Goal: Task Accomplishment & Management: Manage account settings

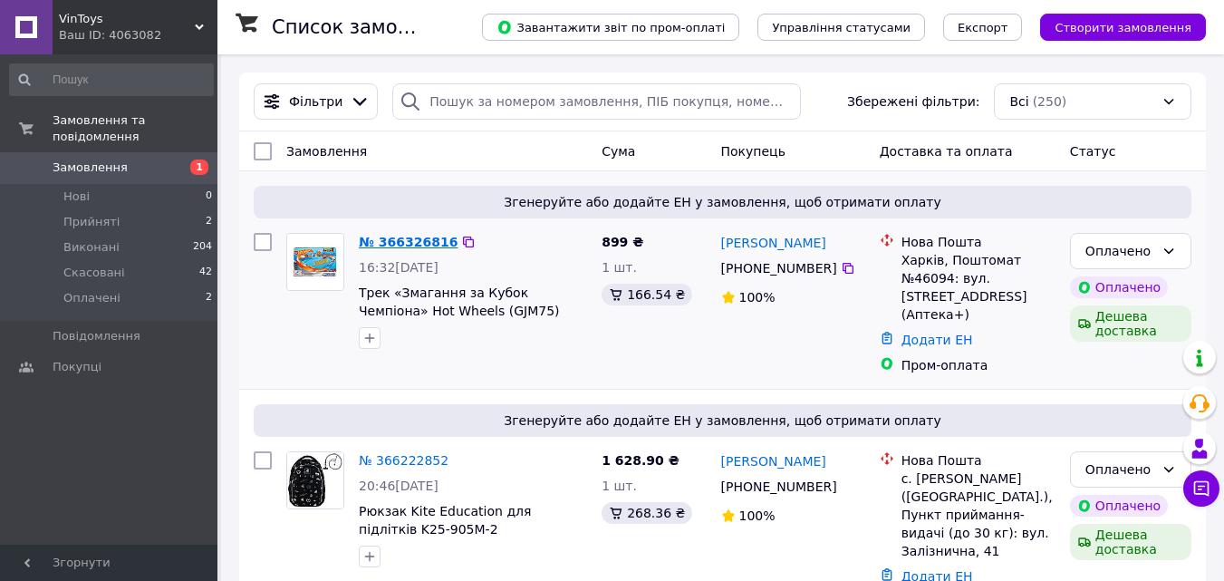
click at [387, 236] on link "№ 366326816" at bounding box center [408, 242] width 99 height 14
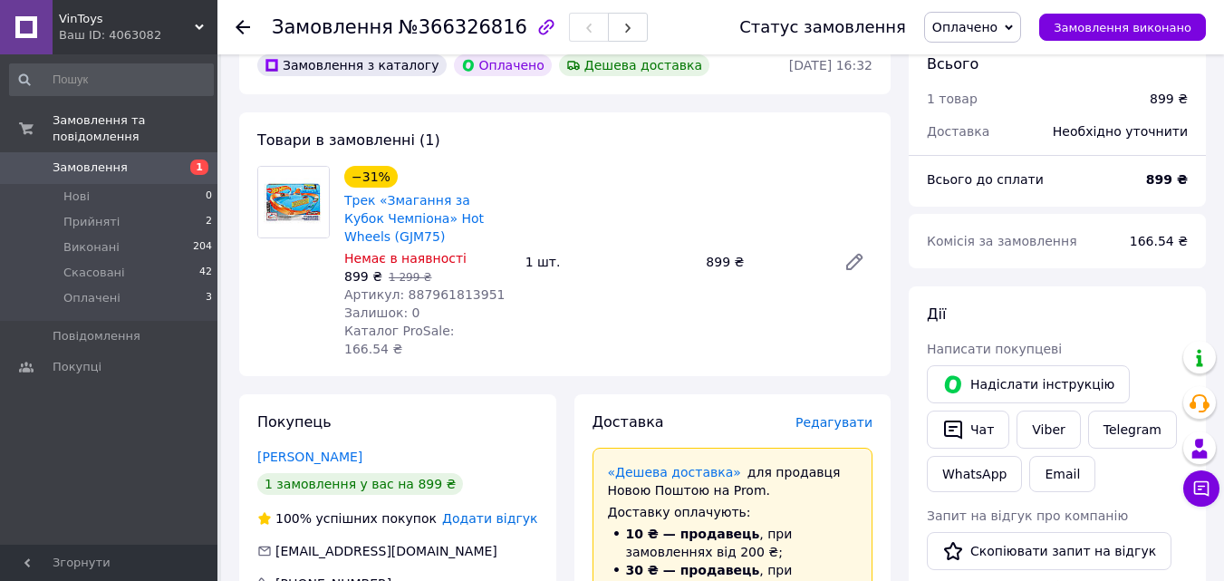
scroll to position [91, 0]
click at [1065, 429] on link "Viber" at bounding box center [1048, 429] width 63 height 38
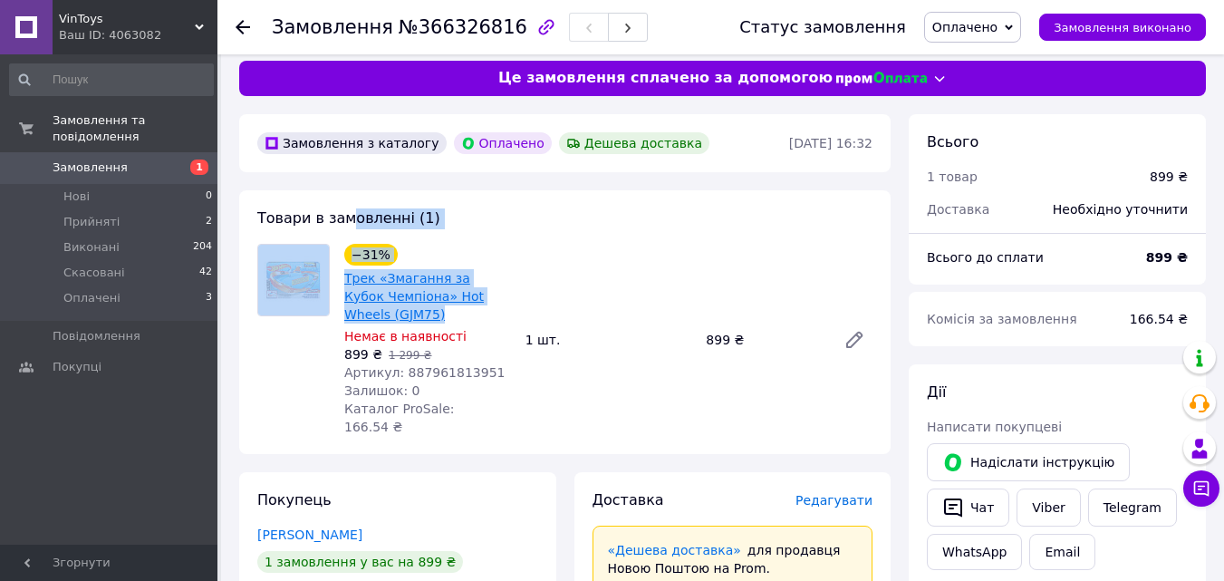
scroll to position [0, 0]
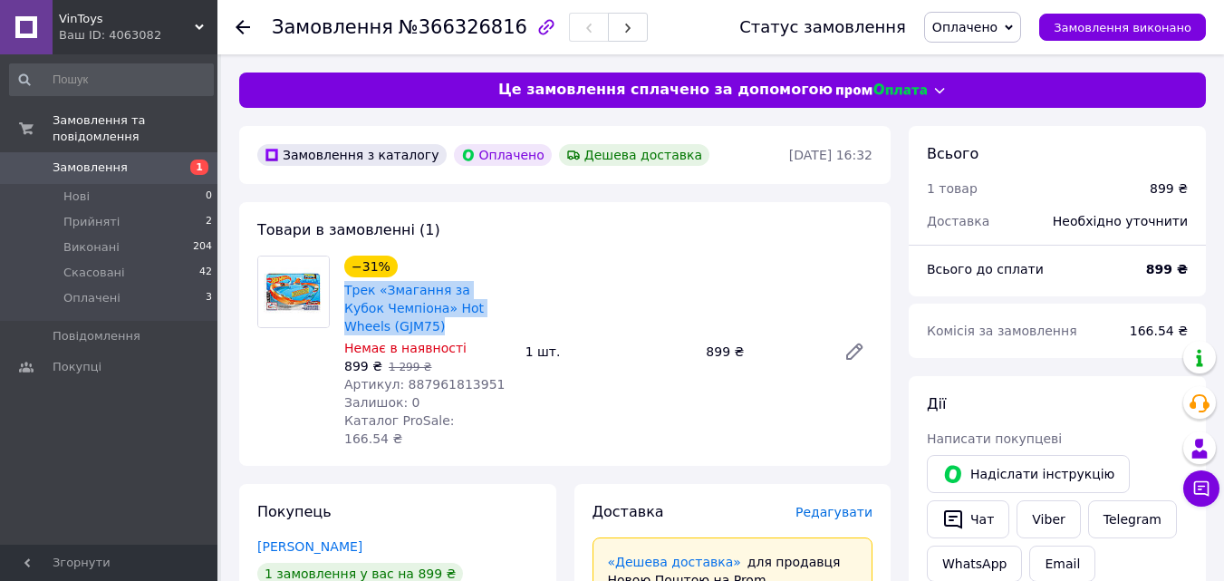
drag, startPoint x: 431, startPoint y: 242, endPoint x: 337, endPoint y: 285, distance: 103.4
click at [337, 285] on div "−31% Трек «Змагання за Кубок Чемпіона» Hot Wheels (GJM75) Немає в наявності 899…" at bounding box center [427, 351] width 181 height 199
copy link "Трек «Змагання за Кубок Чемпіона» Hot Wheels (GJM75)"
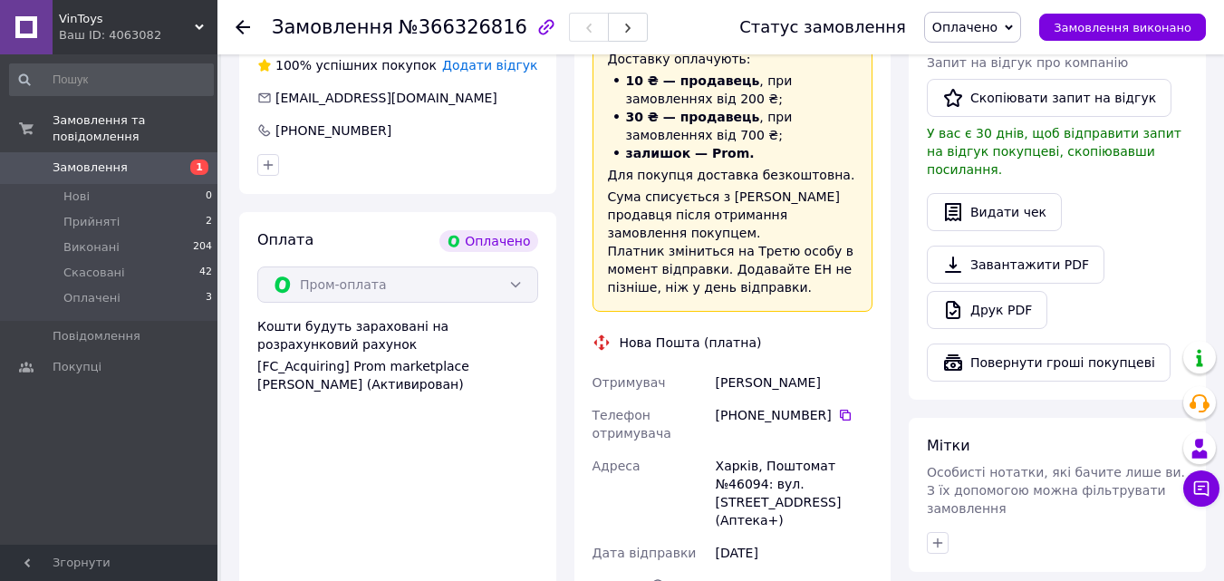
scroll to position [544, 0]
drag, startPoint x: 830, startPoint y: 468, endPoint x: 719, endPoint y: 439, distance: 115.2
click at [712, 449] on div "Харків, Поштомат №46094: вул. [STREET_ADDRESS] (Аптека+)" at bounding box center [794, 492] width 164 height 87
copy div "Харків, Поштомат №46094: вул. [STREET_ADDRESS]"
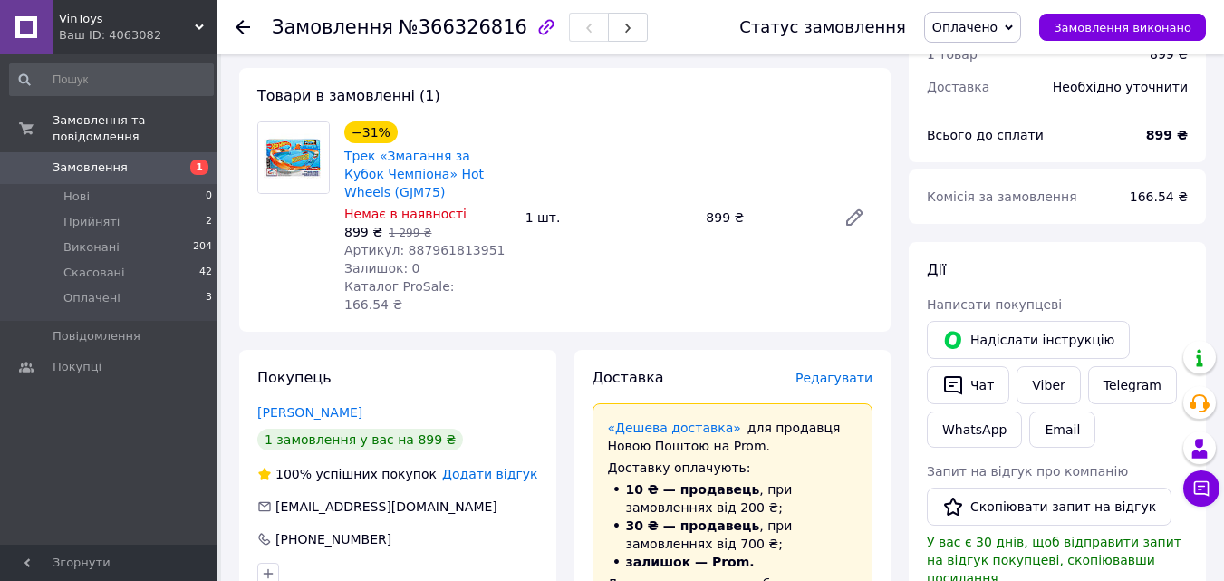
scroll to position [91, 0]
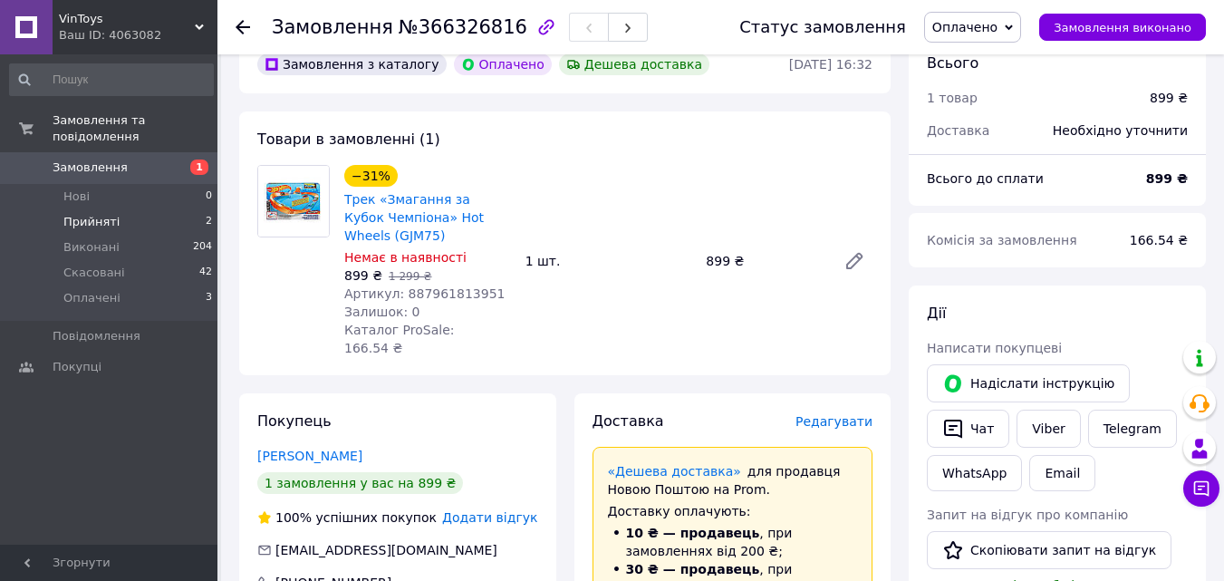
click at [105, 214] on span "Прийняті" at bounding box center [91, 222] width 56 height 16
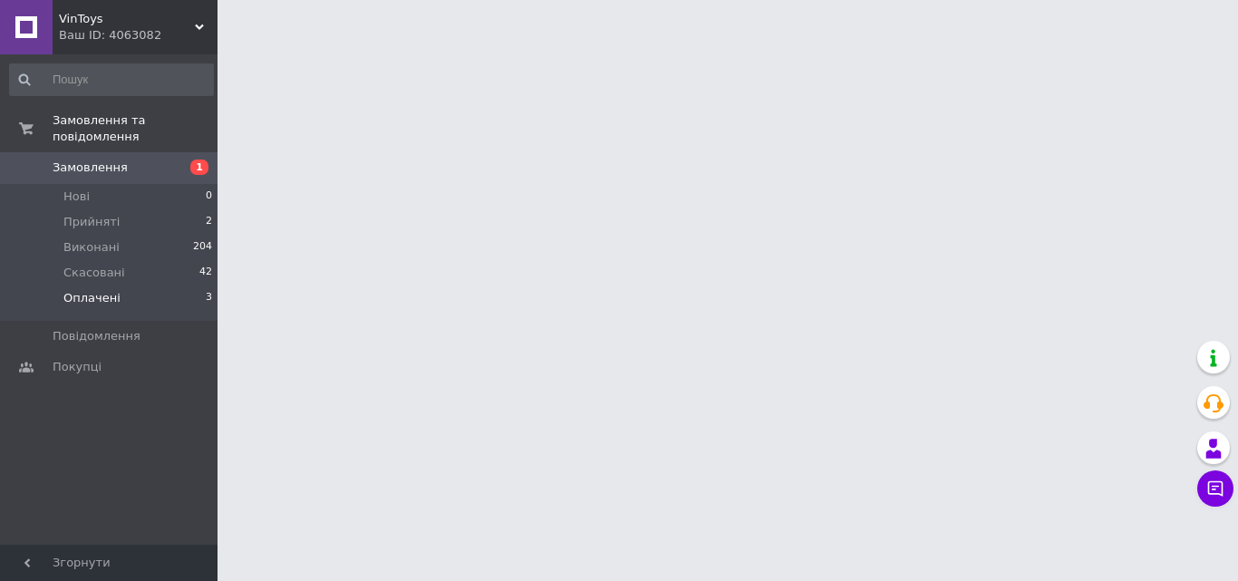
click at [110, 290] on span "Оплачені" at bounding box center [91, 298] width 57 height 16
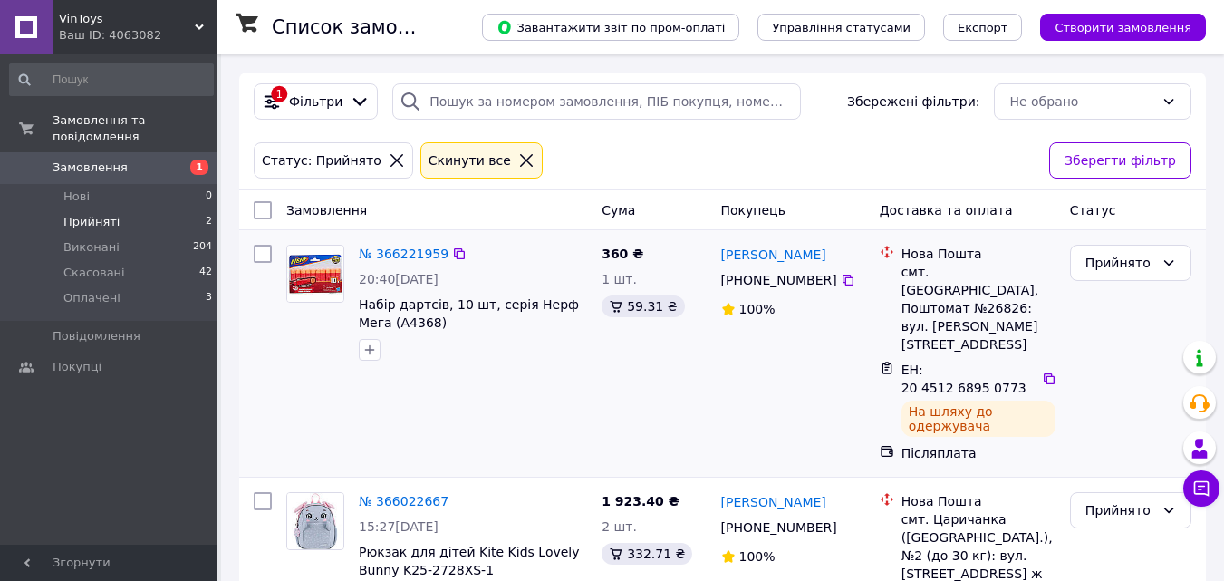
scroll to position [75, 0]
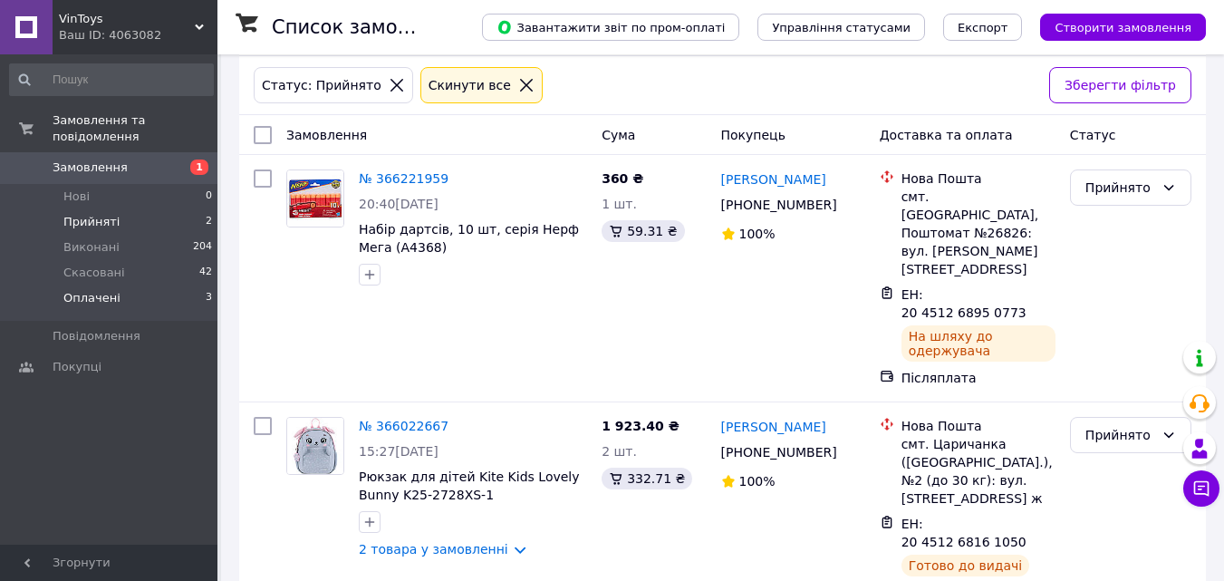
click at [115, 285] on li "Оплачені 3" at bounding box center [111, 302] width 223 height 34
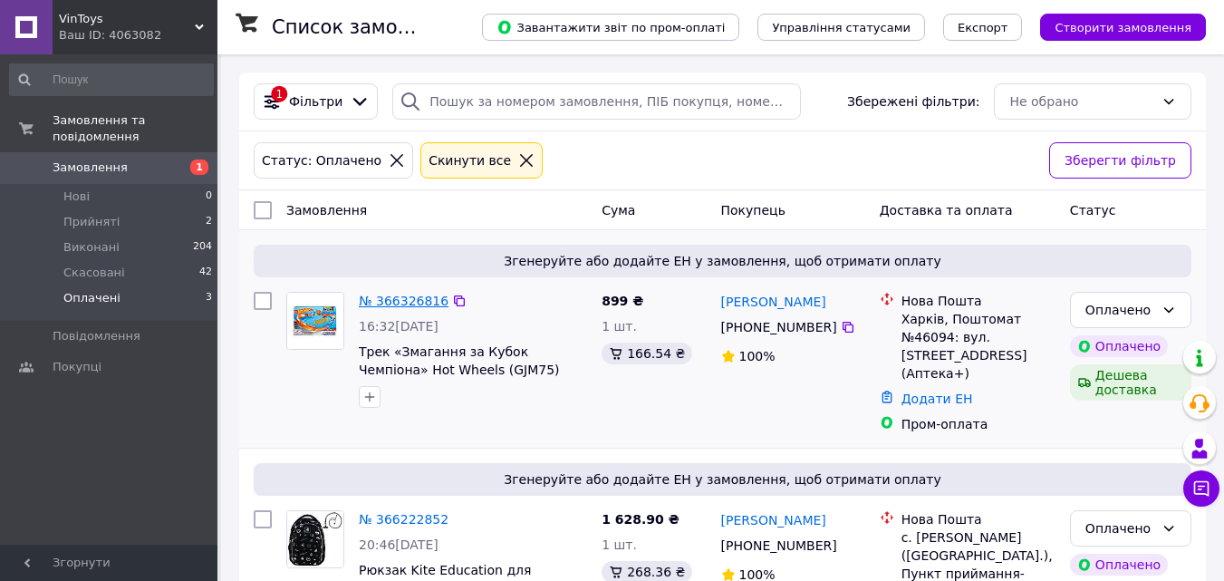
click at [406, 297] on link "№ 366326816" at bounding box center [404, 301] width 90 height 14
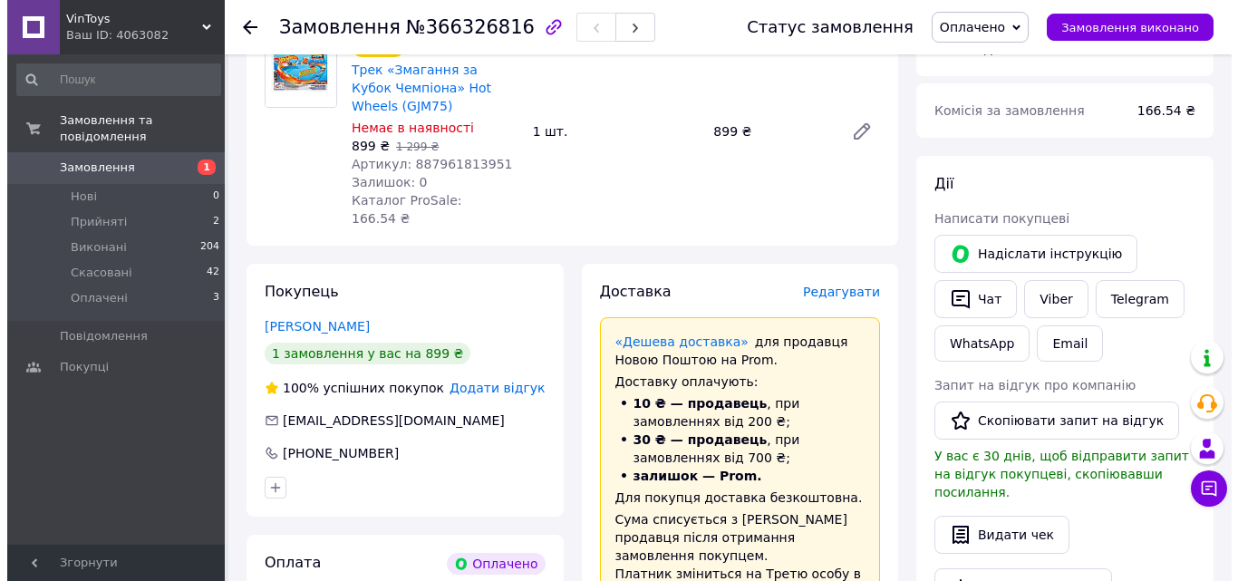
scroll to position [272, 0]
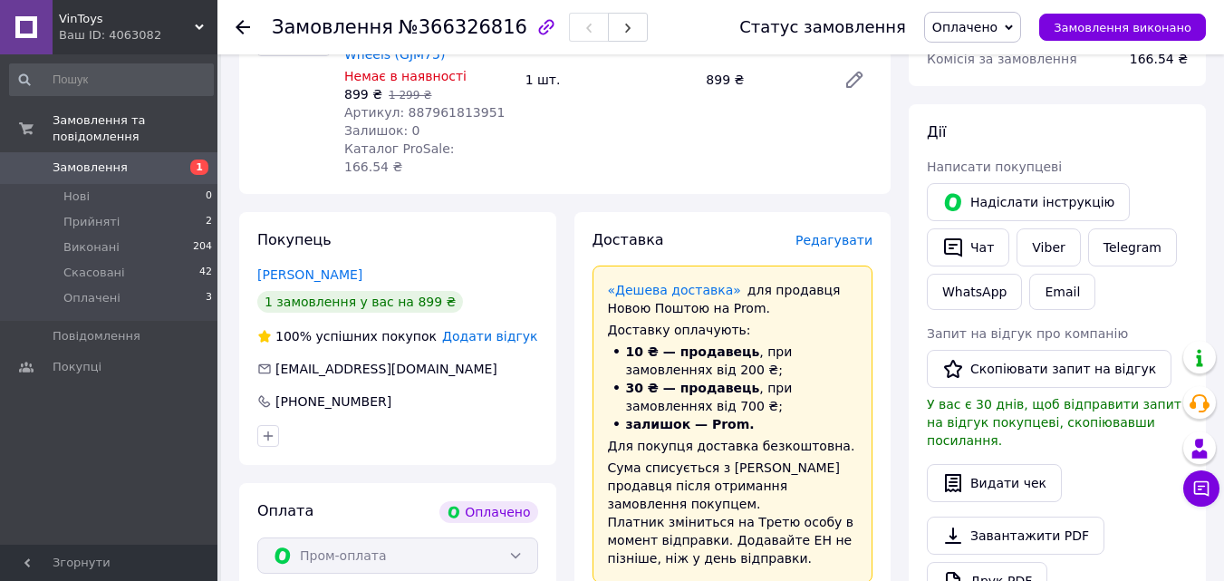
click at [864, 233] on span "Редагувати" at bounding box center [834, 240] width 77 height 14
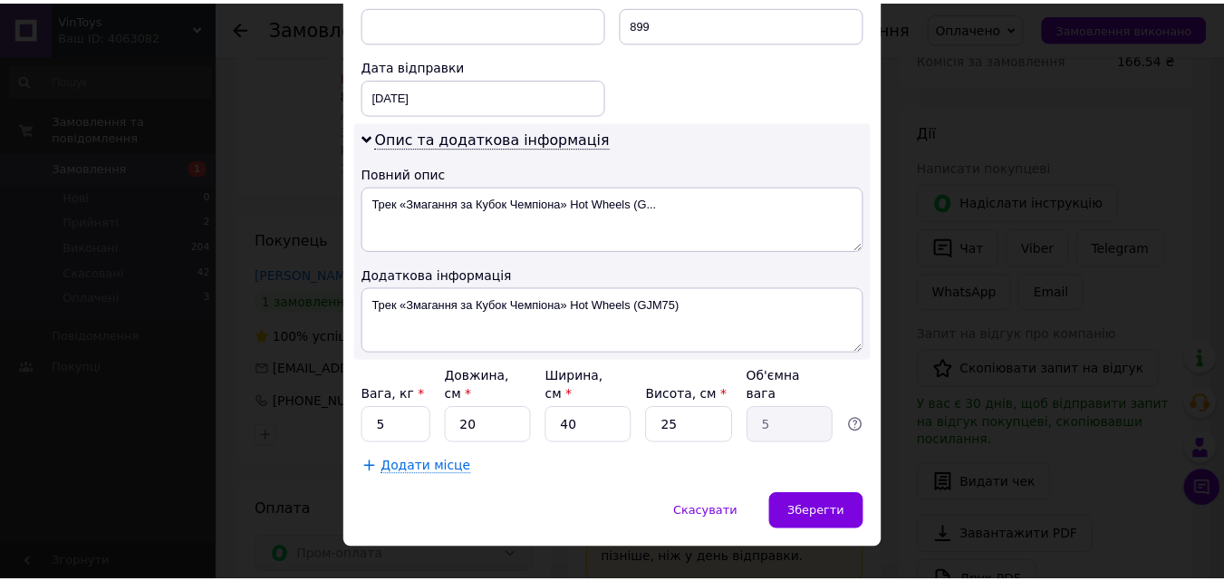
scroll to position [844, 0]
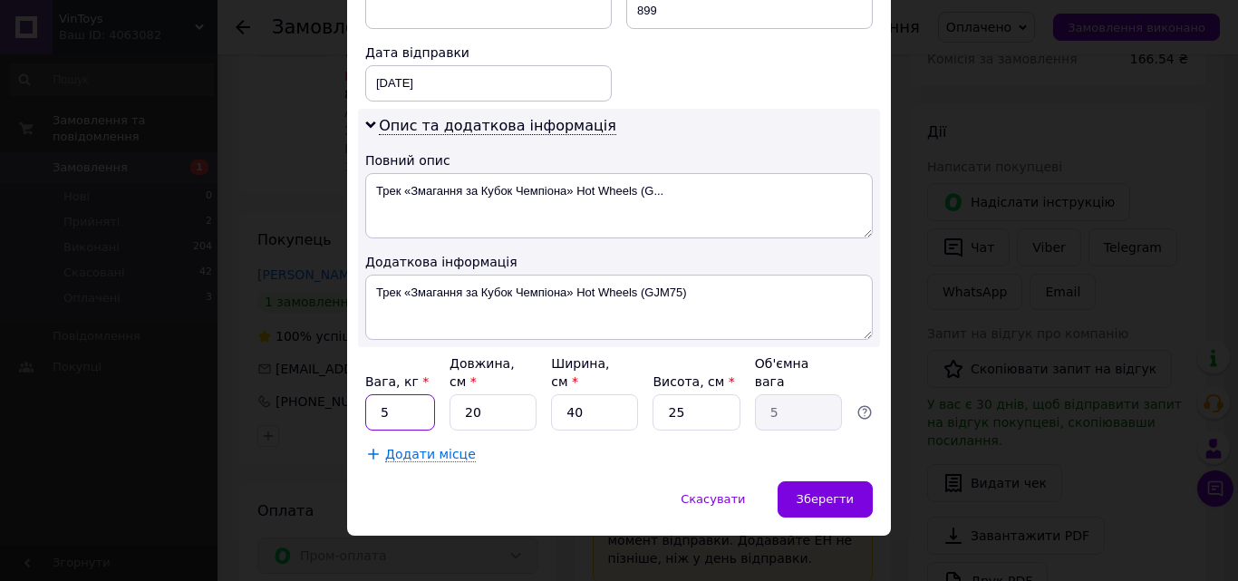
type input "2"
drag, startPoint x: 506, startPoint y: 398, endPoint x: 455, endPoint y: 392, distance: 51.0
click at [457, 394] on input "20" at bounding box center [492, 412] width 87 height 36
type input "4"
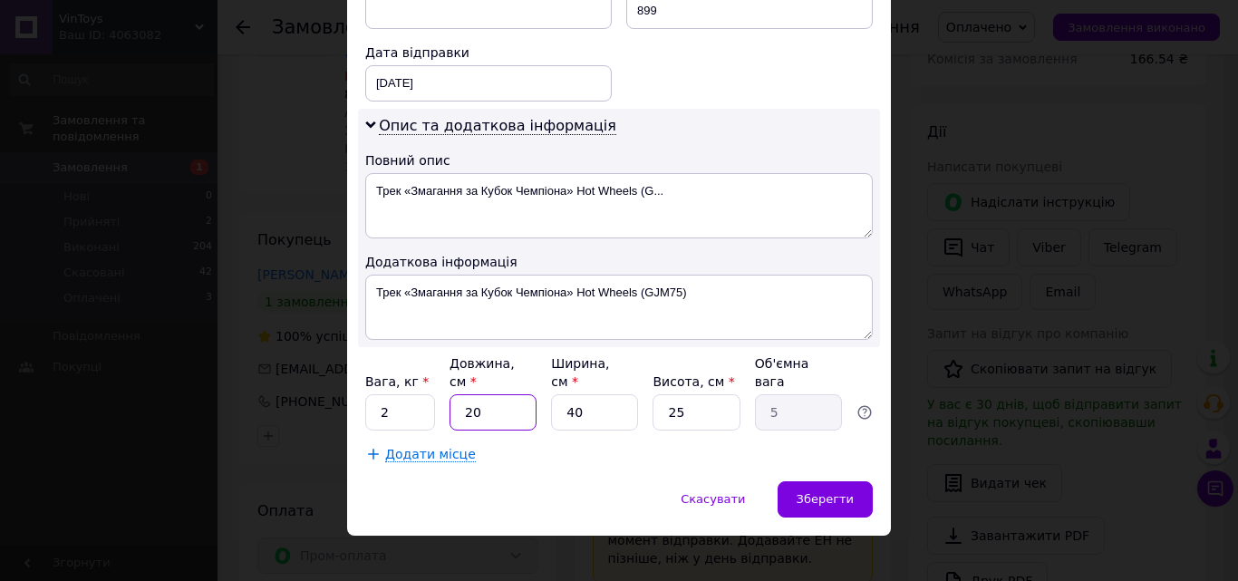
type input "1"
type input "42"
type input "10.5"
type input "42"
drag, startPoint x: 581, startPoint y: 393, endPoint x: 540, endPoint y: 398, distance: 41.0
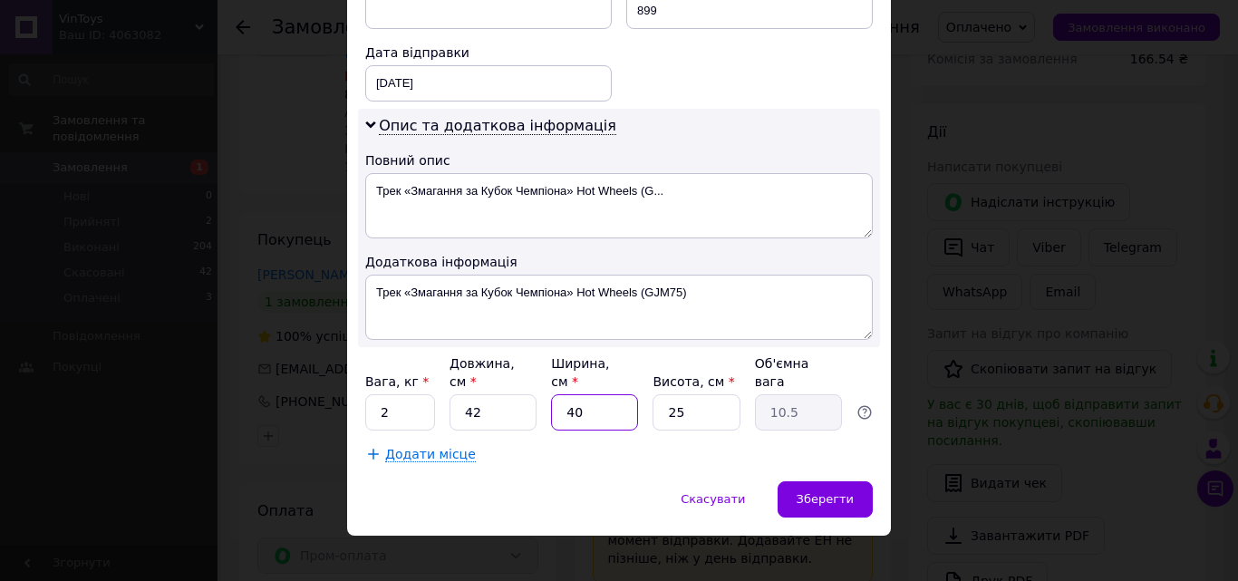
click at [540, 398] on div "Вага, кг * 2 Довжина, см * 42 Ширина, см * 40 Висота, см * 25 Об'ємна вага 10.5" at bounding box center [618, 392] width 507 height 76
type input "3"
type input "0.79"
type input "36"
type input "9.45"
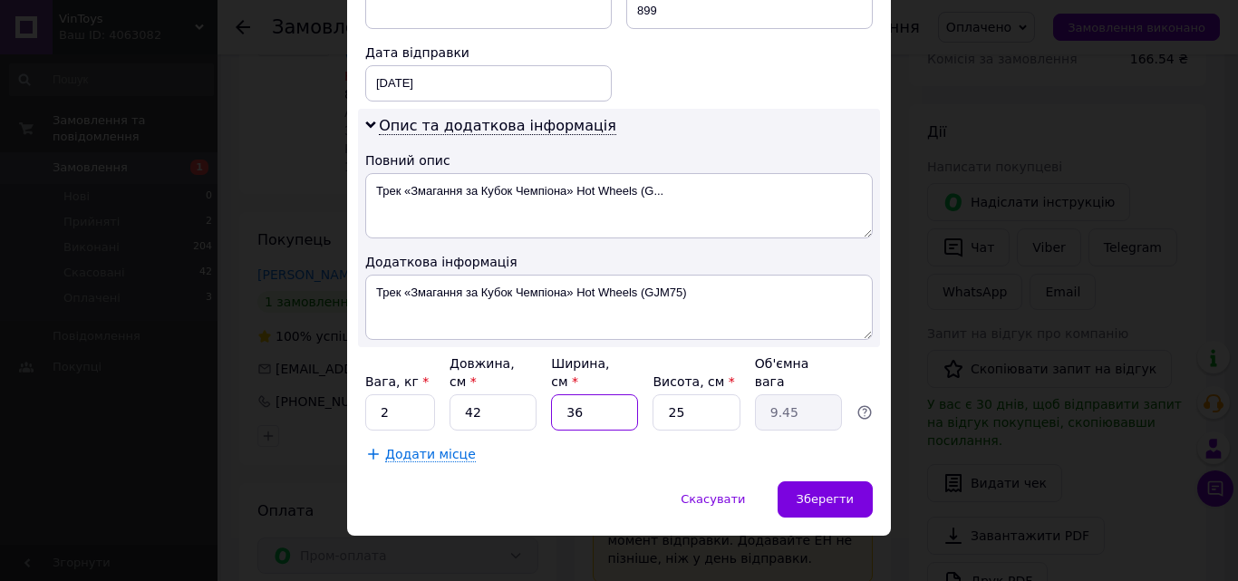
type input "36"
drag, startPoint x: 685, startPoint y: 395, endPoint x: 646, endPoint y: 401, distance: 39.5
click at [646, 401] on div "Вага, кг * 2 Довжина, см * 42 Ширина, см * 36 Висота, см * 25 Об'ємна вага 9.45" at bounding box center [618, 392] width 507 height 76
type input "1"
type input "0.38"
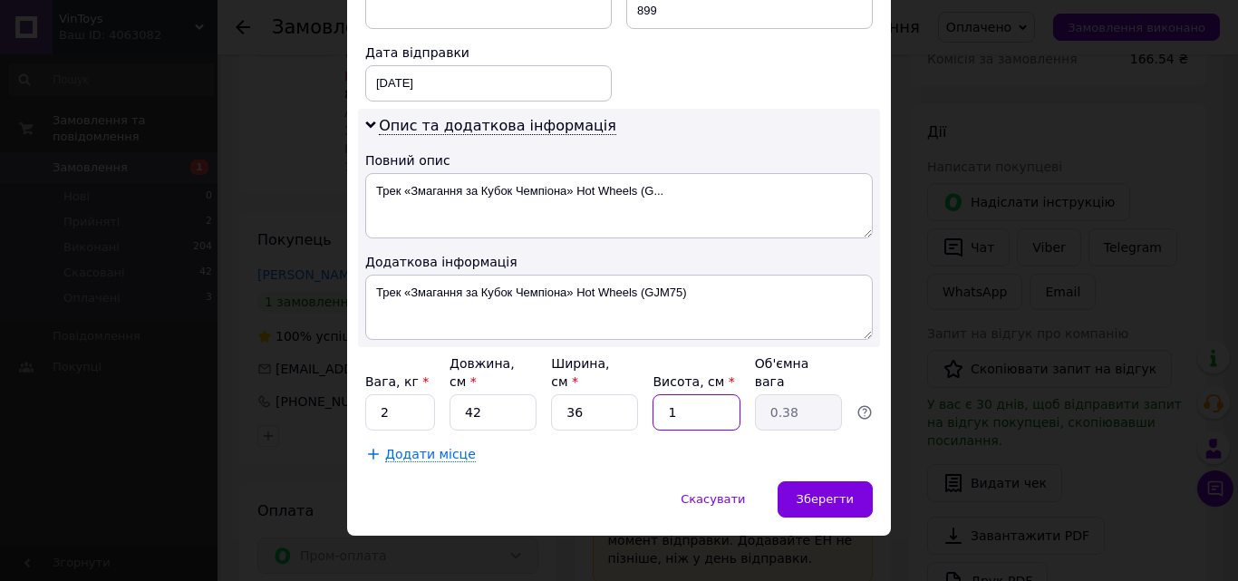
type input "16"
type input "6.05"
type input "16"
click at [817, 492] on span "Зберегти" at bounding box center [824, 499] width 57 height 14
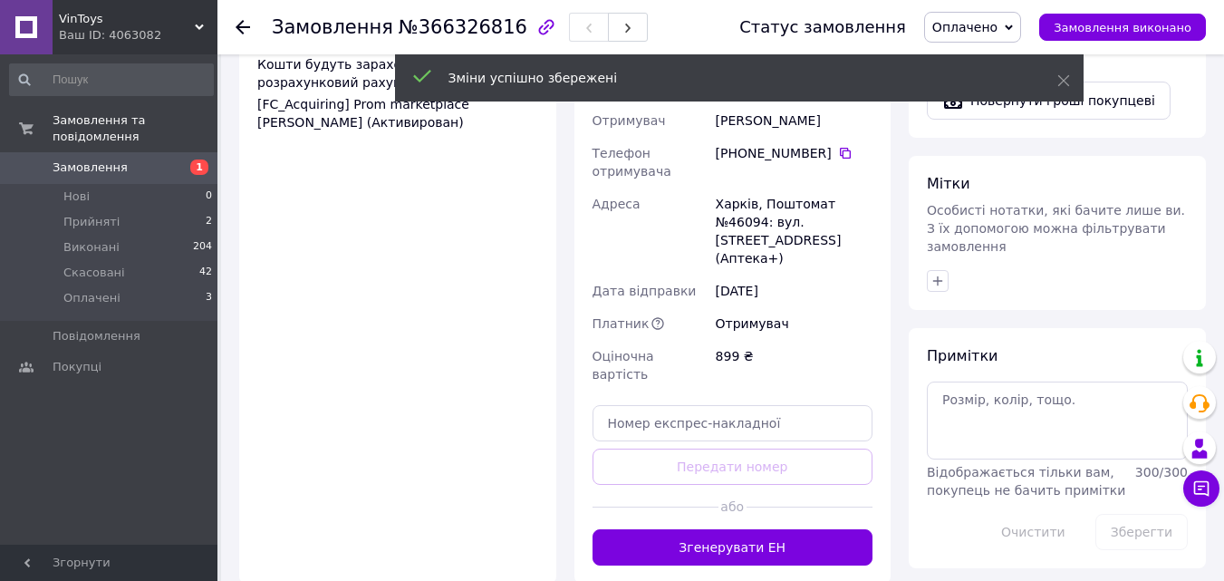
scroll to position [816, 0]
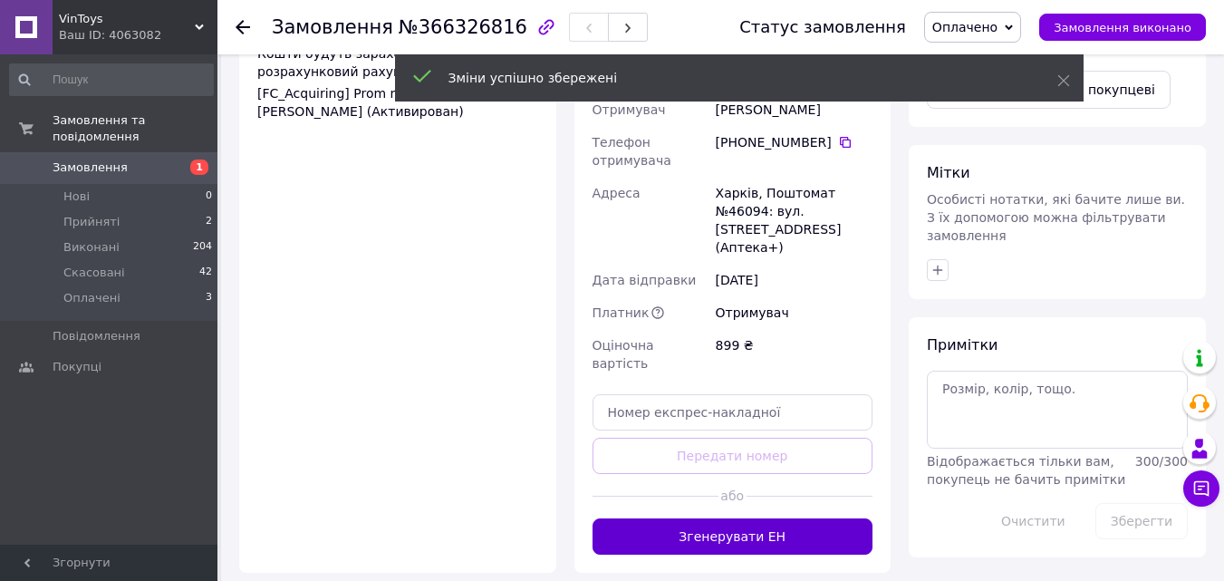
click at [760, 518] on button "Згенерувати ЕН" at bounding box center [733, 536] width 281 height 36
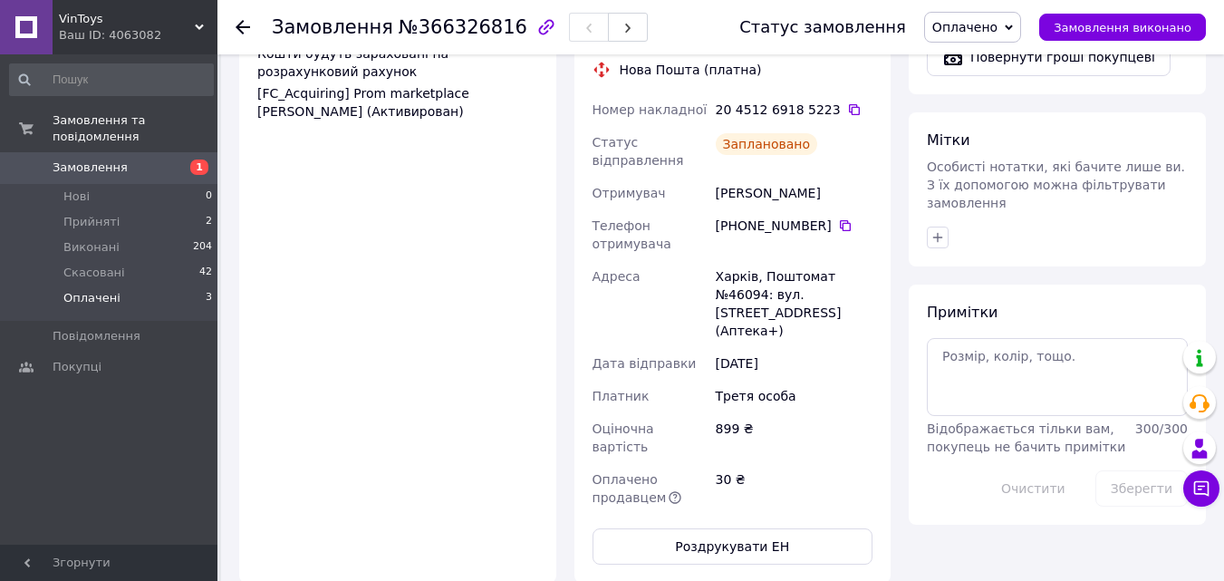
click at [105, 290] on span "Оплачені" at bounding box center [91, 298] width 57 height 16
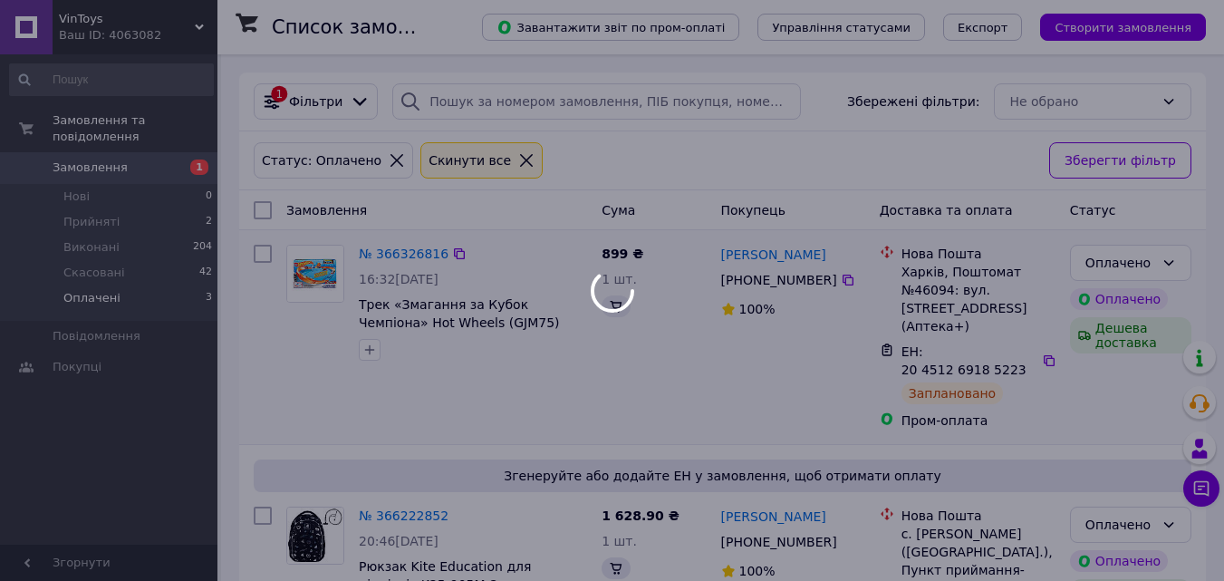
click at [389, 445] on div "Згенеруйте або додайте ЕН у замовлення, щоб отримати оплату № 366222852 20:46[D…" at bounding box center [722, 563] width 967 height 236
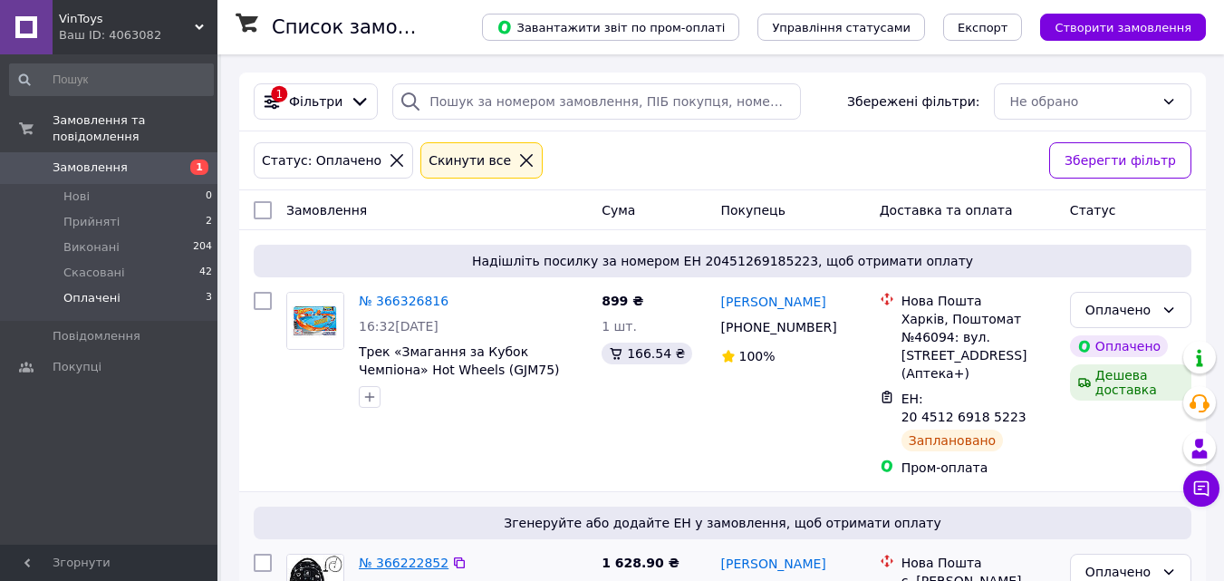
click at [401, 555] on link "№ 366222852" at bounding box center [404, 562] width 90 height 14
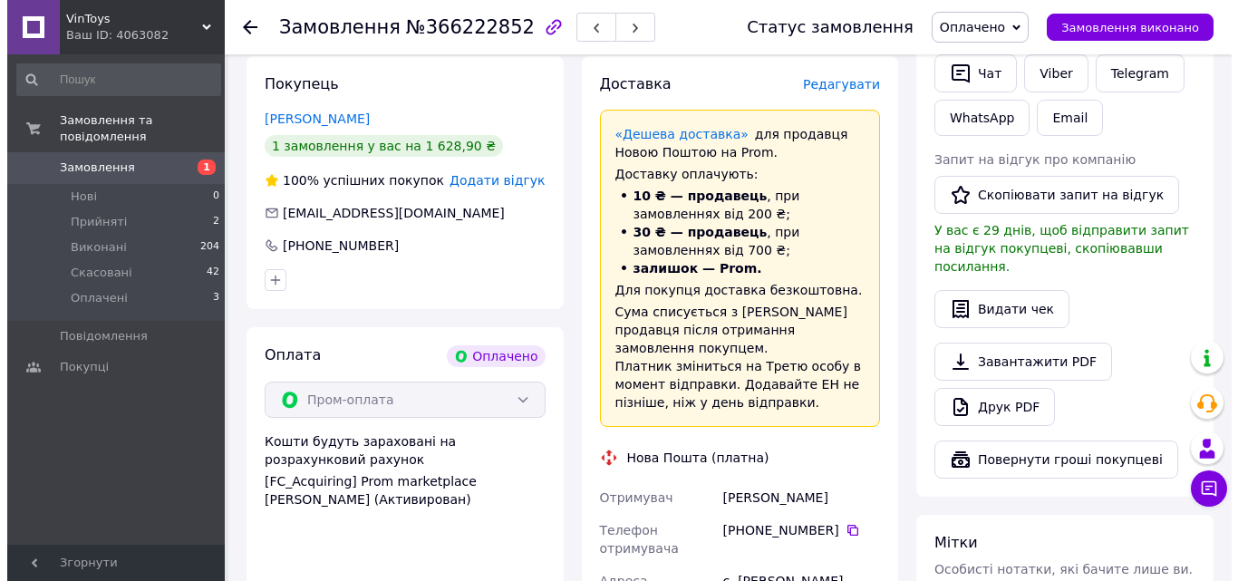
scroll to position [286, 0]
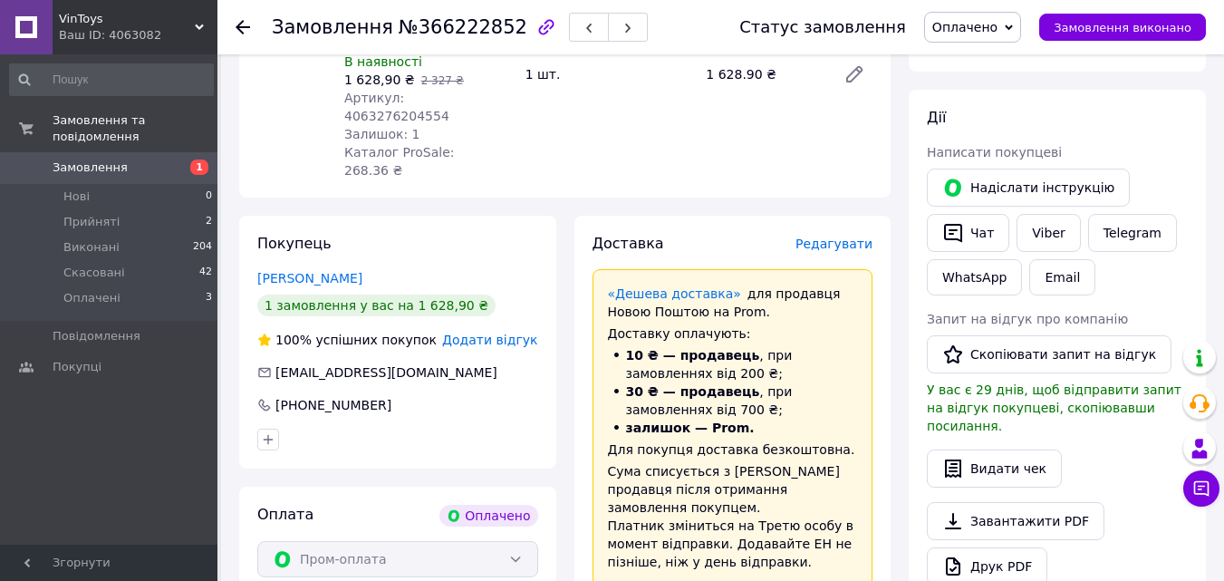
click at [845, 236] on span "Редагувати" at bounding box center [834, 243] width 77 height 14
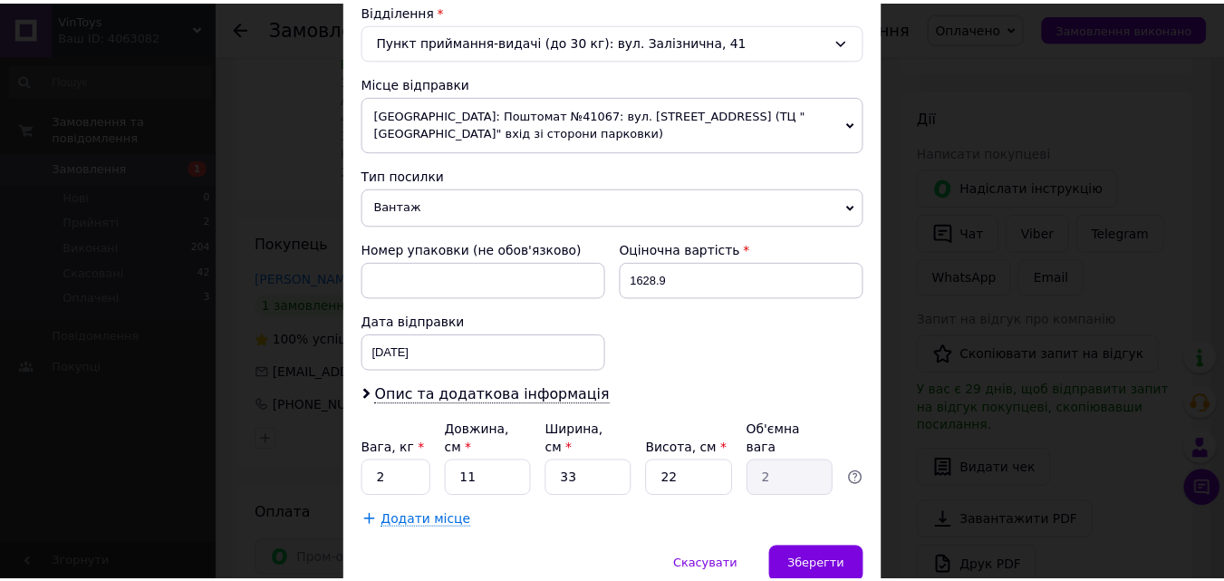
scroll to position [641, 0]
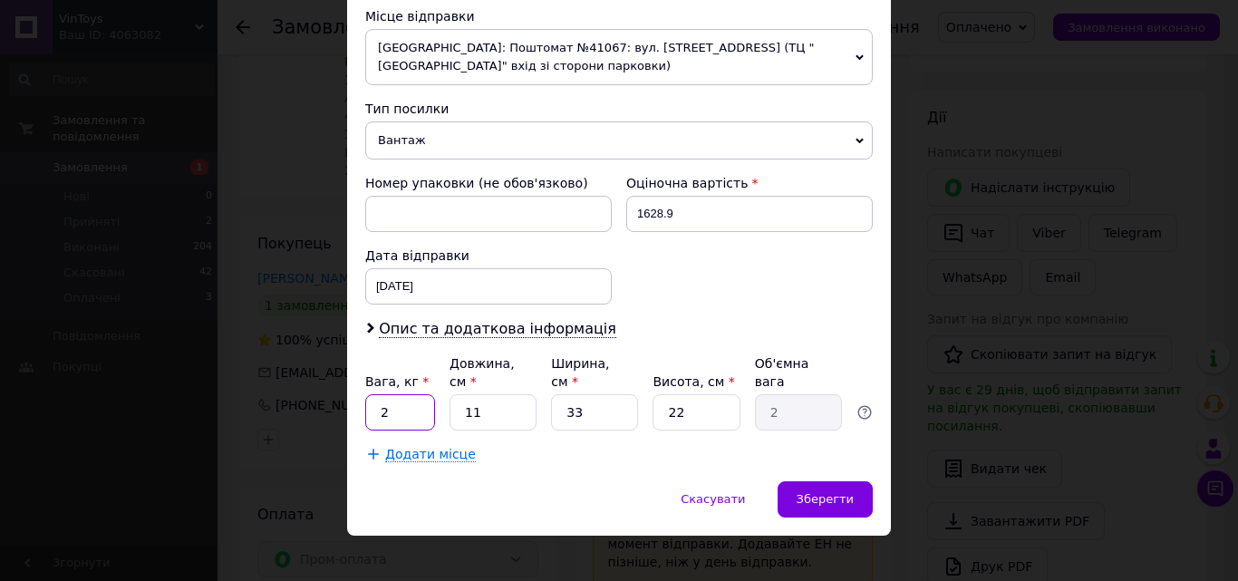
drag, startPoint x: 401, startPoint y: 401, endPoint x: 367, endPoint y: 410, distance: 34.7
click at [367, 410] on input "2" at bounding box center [400, 412] width 70 height 36
drag, startPoint x: 482, startPoint y: 395, endPoint x: 455, endPoint y: 401, distance: 27.7
click at [455, 401] on input "11" at bounding box center [492, 412] width 87 height 36
type input "4"
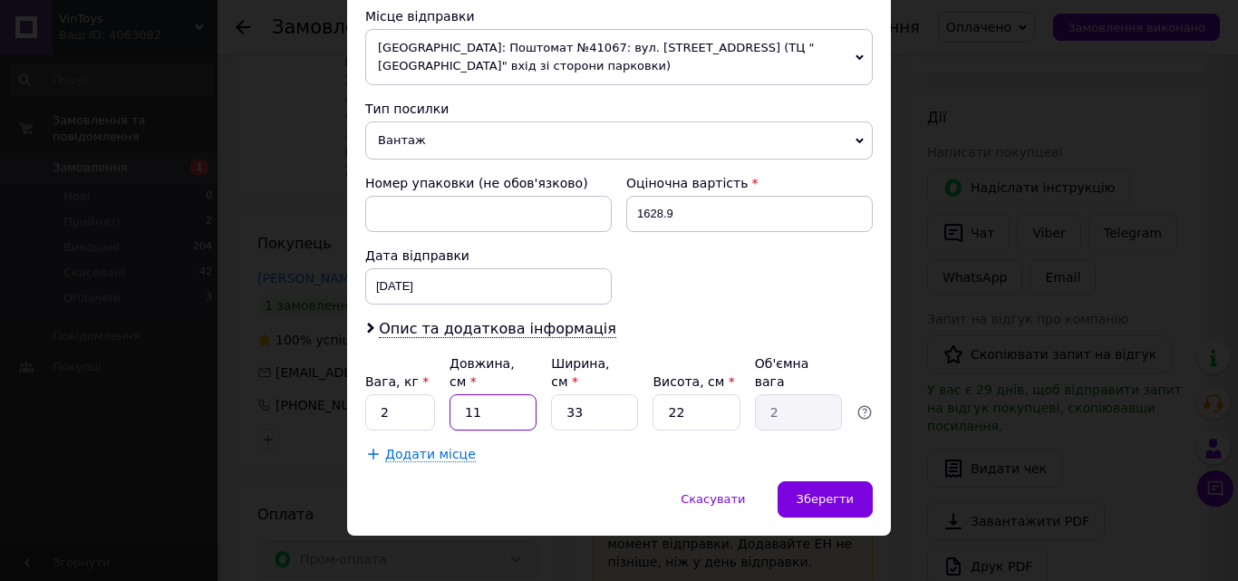
type input "0.73"
type input "44"
type input "7.99"
type input "44"
drag, startPoint x: 553, startPoint y: 391, endPoint x: 544, endPoint y: 385, distance: 11.1
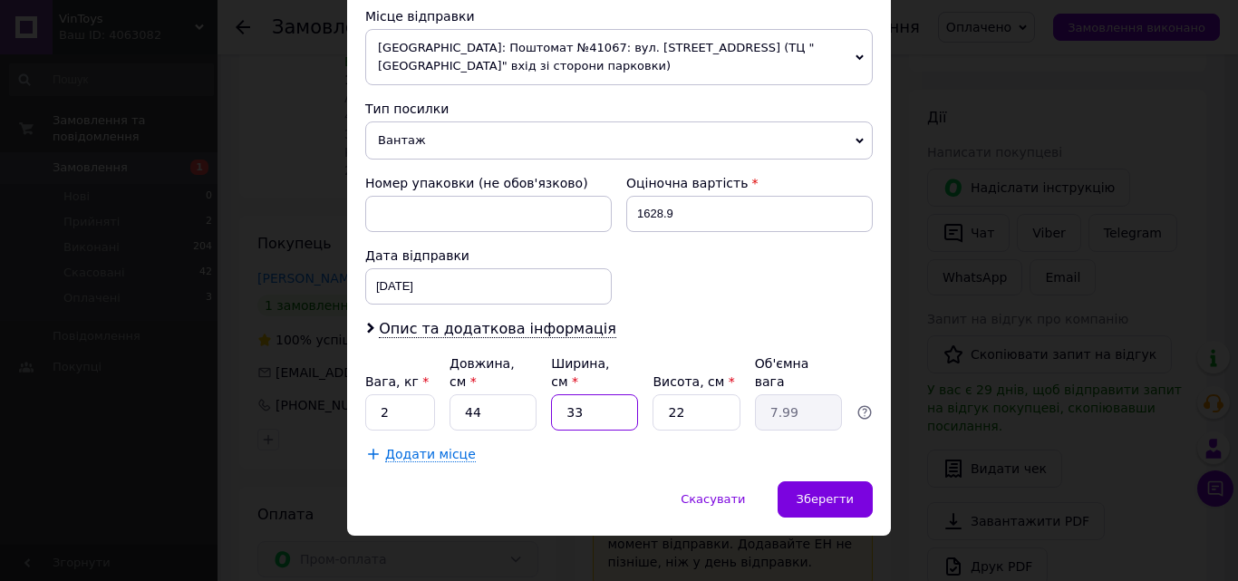
click at [544, 385] on div "Вага, кг * 2 Довжина, см * 44 Ширина, см * 33 Висота, см * 22 Об'ємна вага 7.99" at bounding box center [618, 392] width 507 height 76
type input "3"
type input "0.73"
type input "33"
type input "7.99"
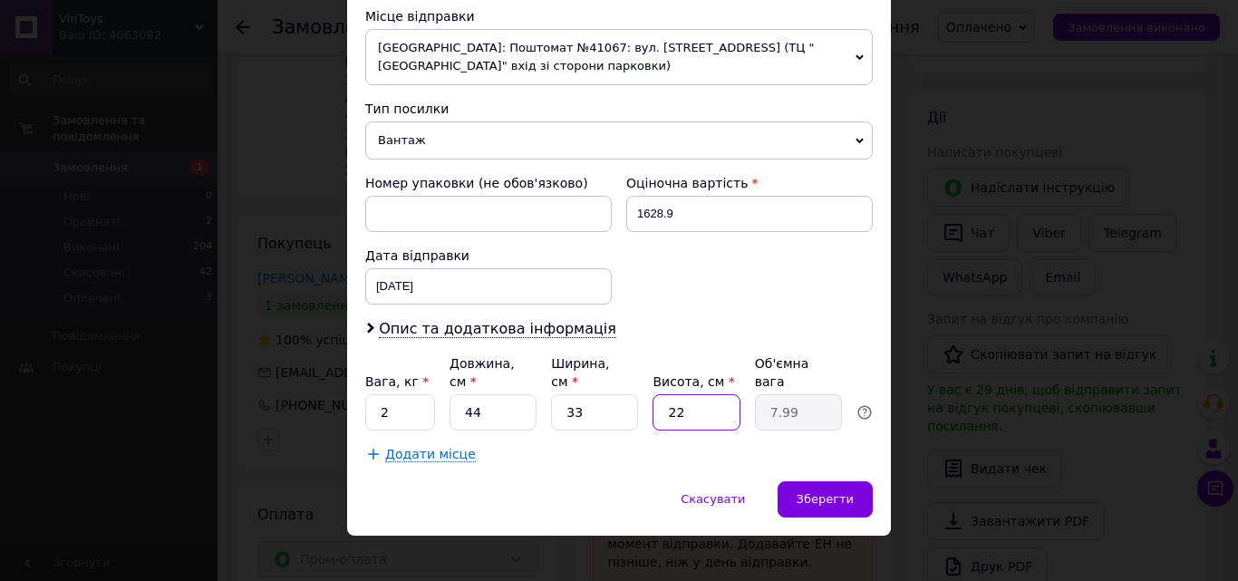
drag, startPoint x: 692, startPoint y: 391, endPoint x: 622, endPoint y: 387, distance: 70.8
click at [622, 387] on div "Вага, кг * 2 Довжина, см * 44 Ширина, см * 33 Висота, см * 22 Об'ємна вага 7.99" at bounding box center [618, 392] width 507 height 76
type input "8"
type input "2.9"
type input "8"
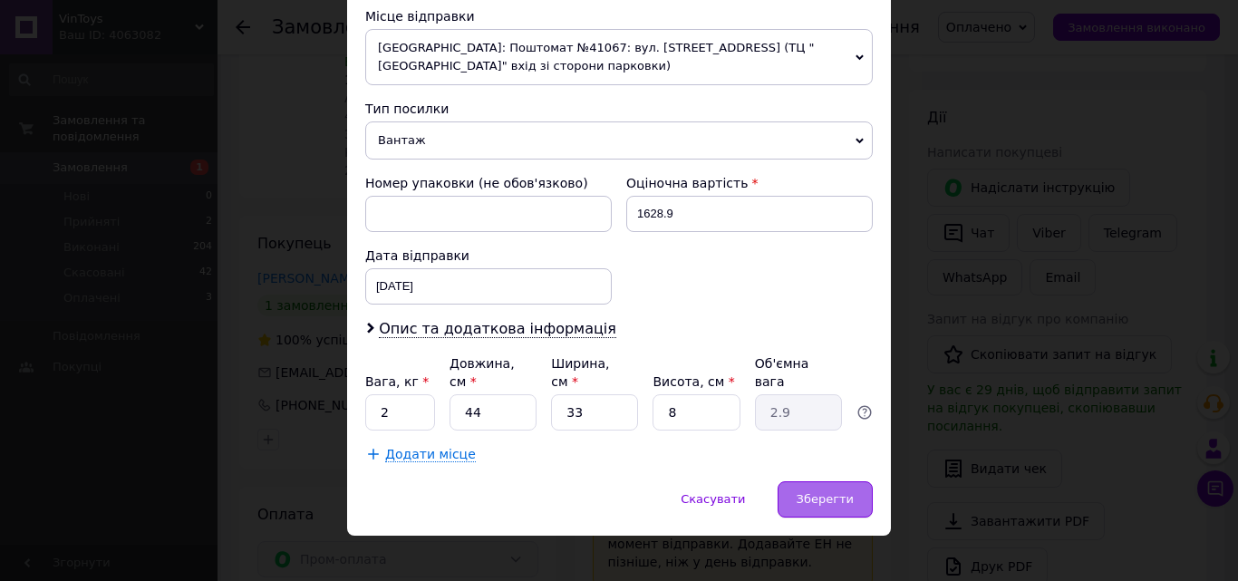
click at [855, 481] on div "Зберегти" at bounding box center [824, 499] width 95 height 36
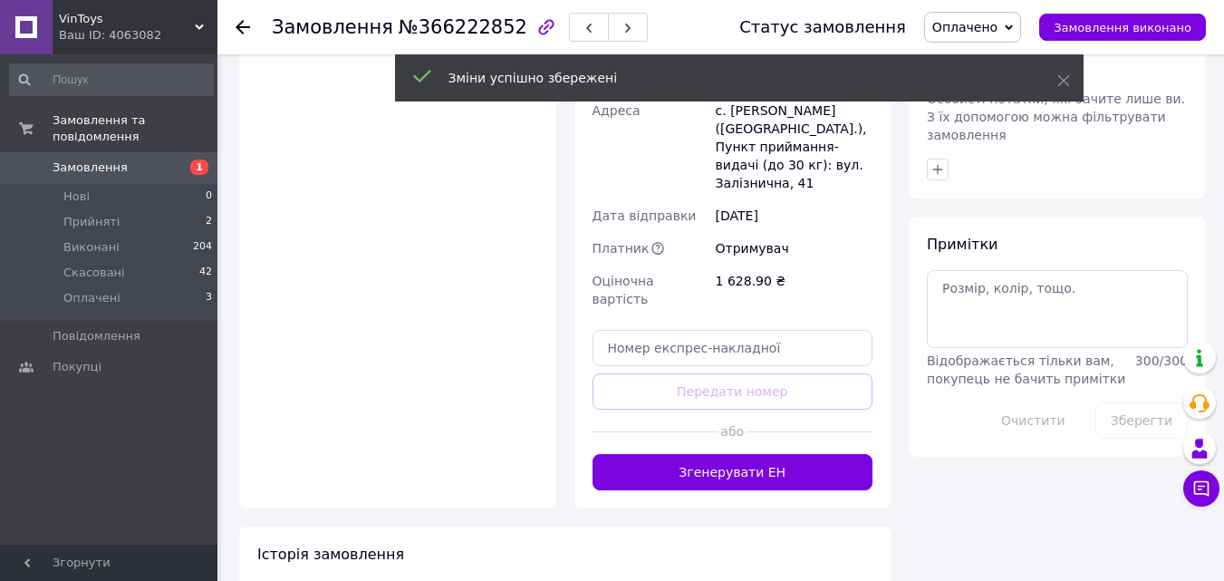
scroll to position [1011, 0]
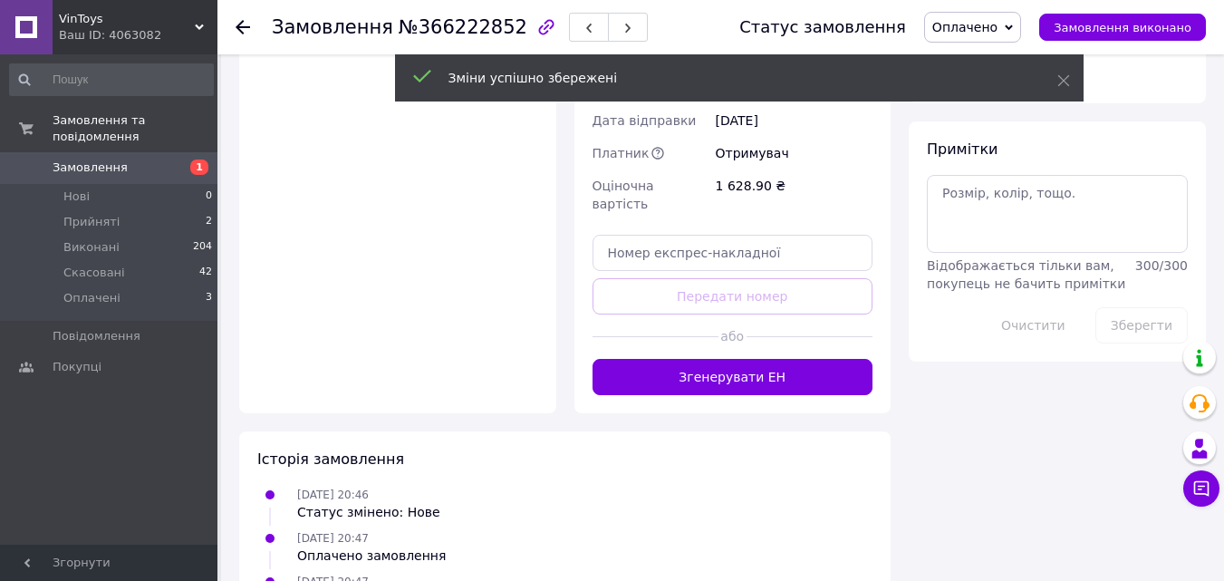
click at [751, 359] on button "Згенерувати ЕН" at bounding box center [733, 377] width 281 height 36
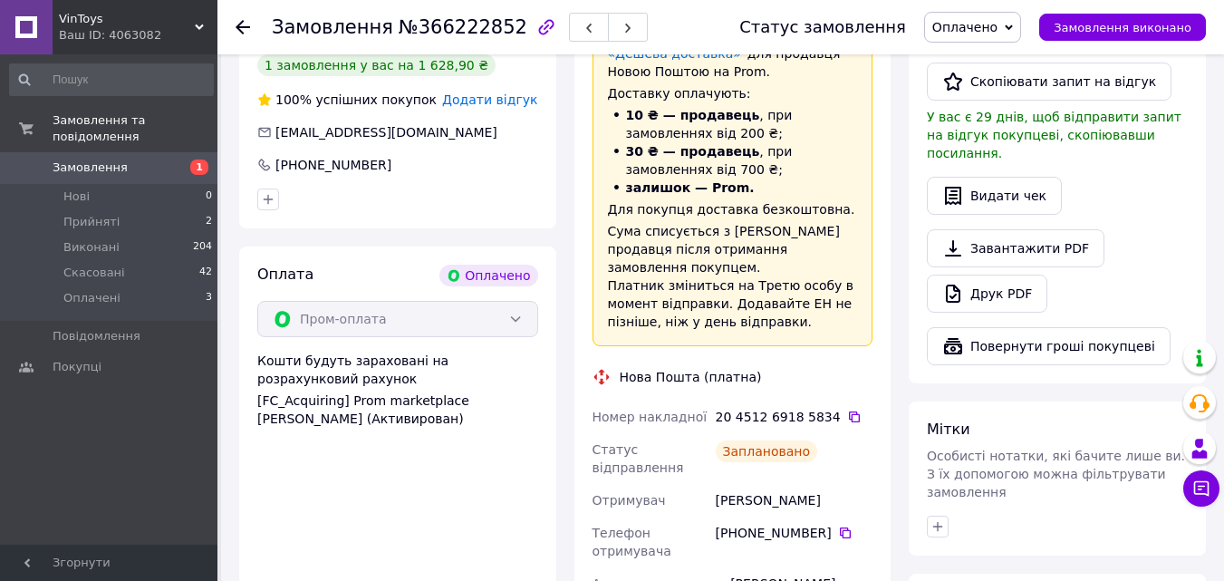
scroll to position [468, 0]
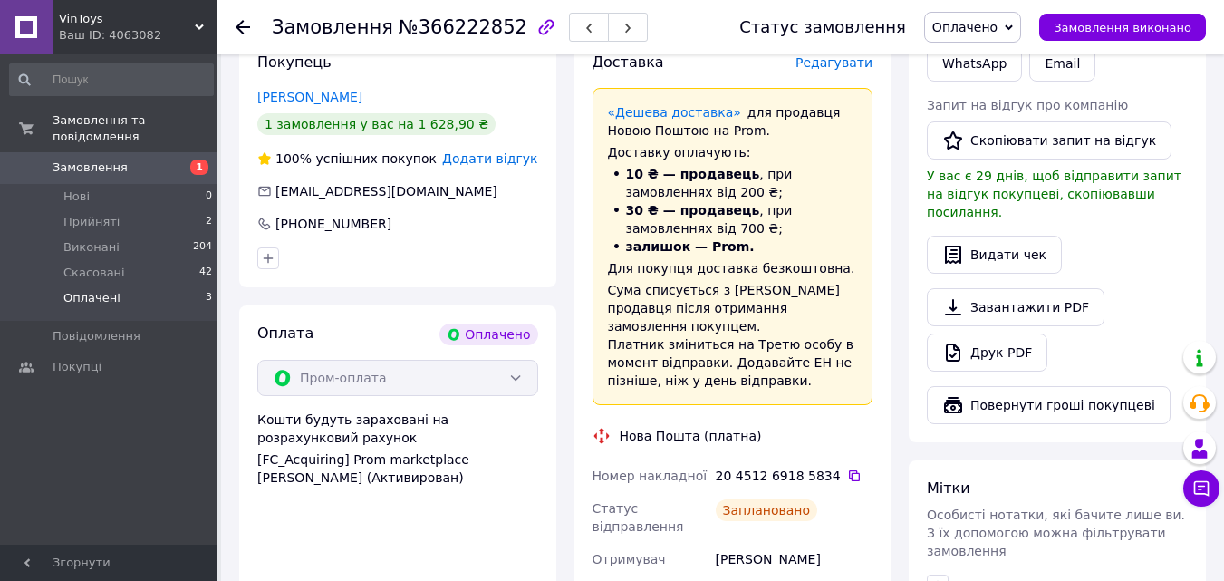
click at [118, 285] on li "Оплачені 3" at bounding box center [111, 302] width 223 height 34
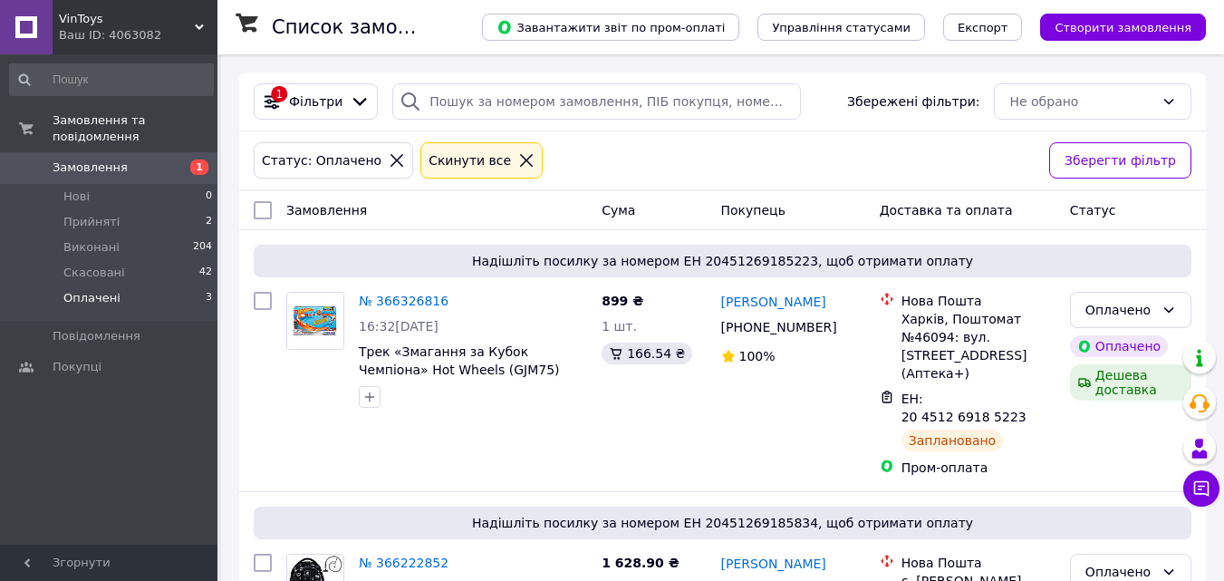
click at [139, 33] on div "Ваш ID: 4063082" at bounding box center [138, 35] width 159 height 16
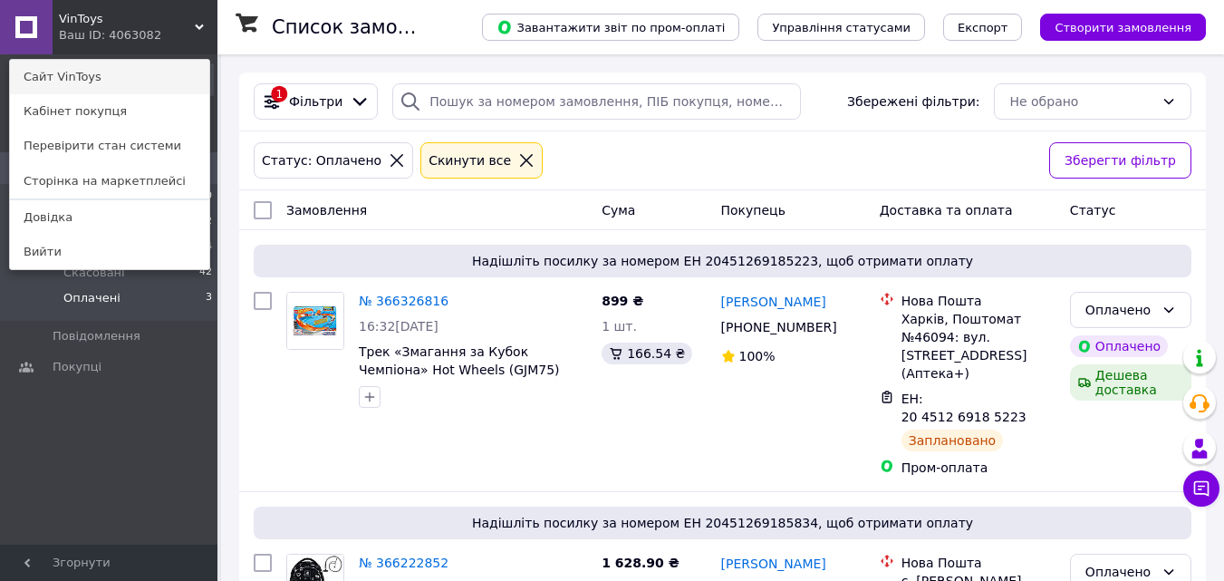
click at [123, 82] on link "Сайт VinToys" at bounding box center [109, 77] width 199 height 34
